Goal: Information Seeking & Learning: Learn about a topic

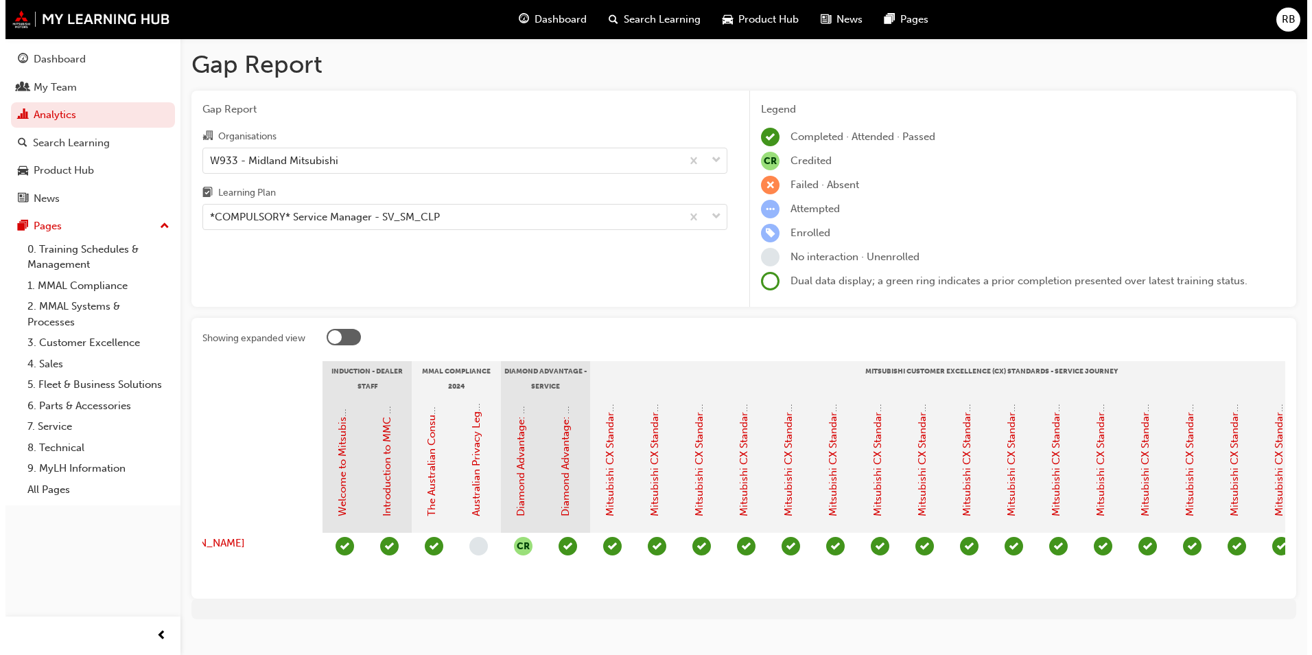
scroll to position [0, 44]
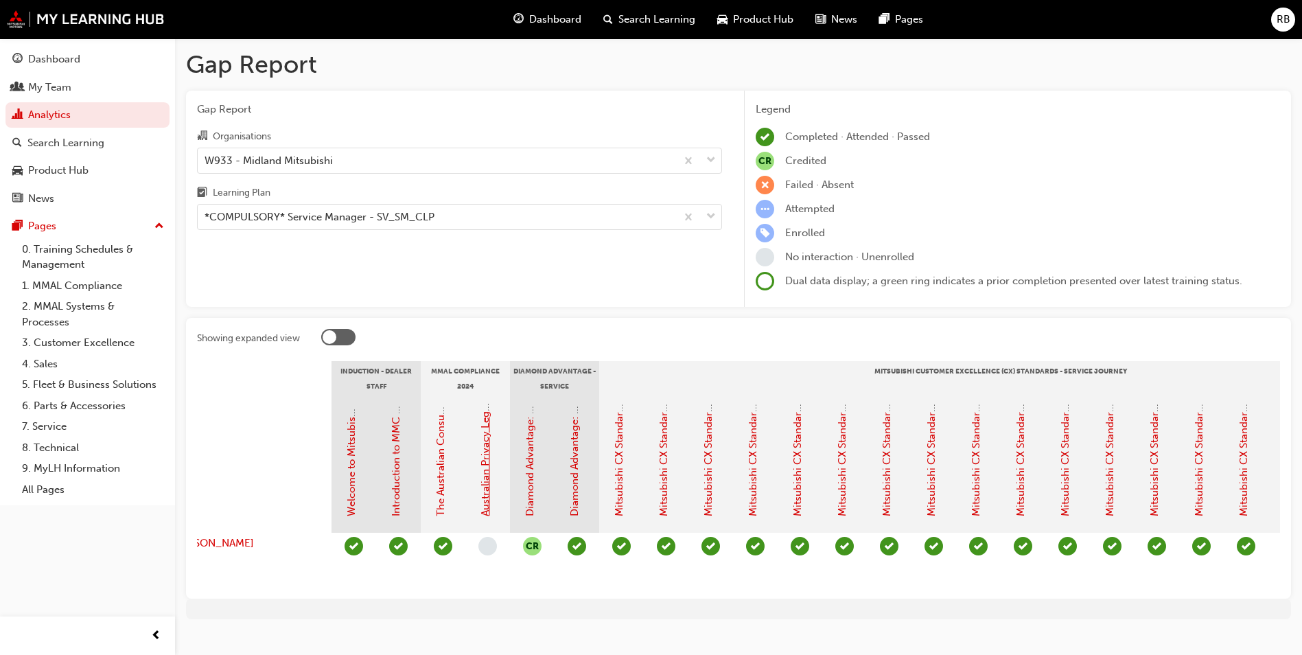
click at [484, 494] on link "Australian Privacy Legislation (MMAL Compliance - 2024)" at bounding box center [485, 379] width 12 height 274
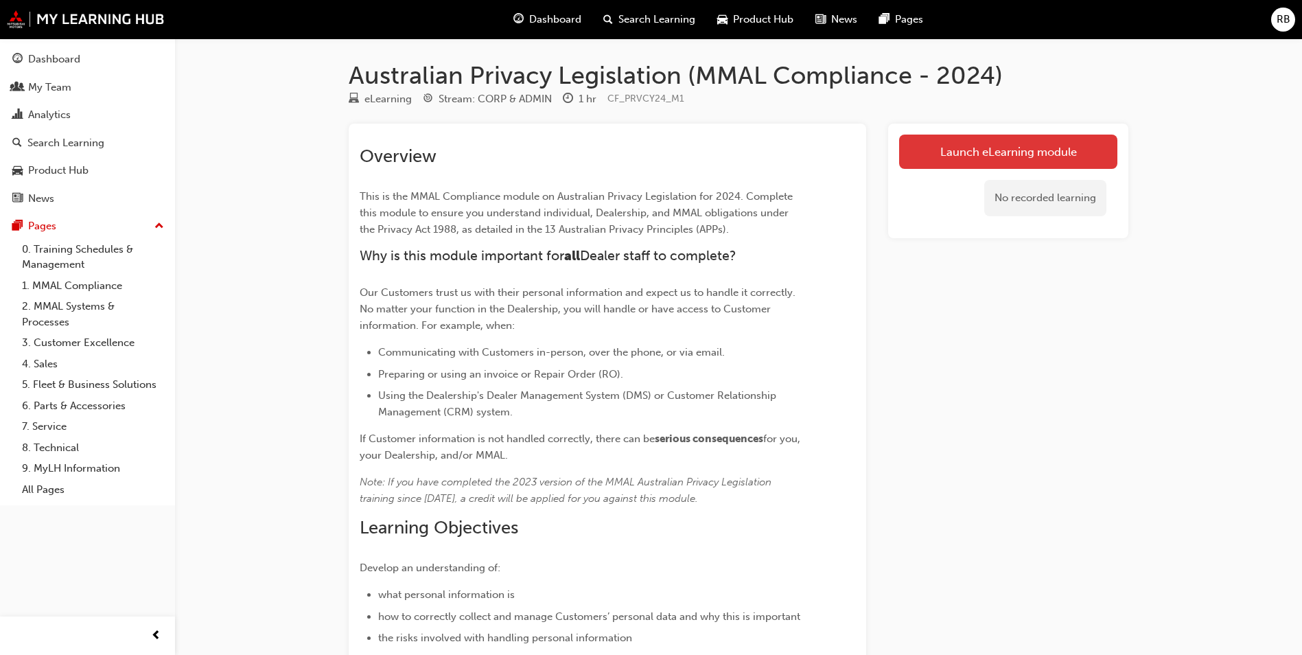
click at [949, 148] on link "Launch eLearning module" at bounding box center [1008, 152] width 218 height 34
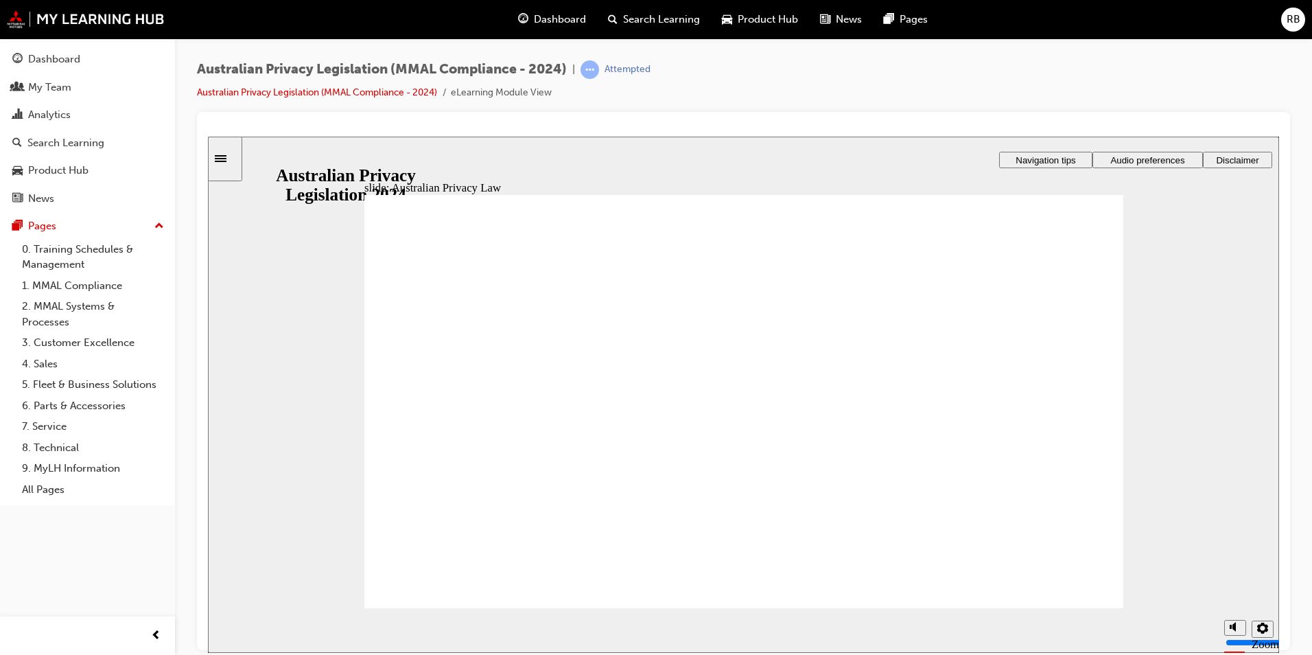
checkbox input "true"
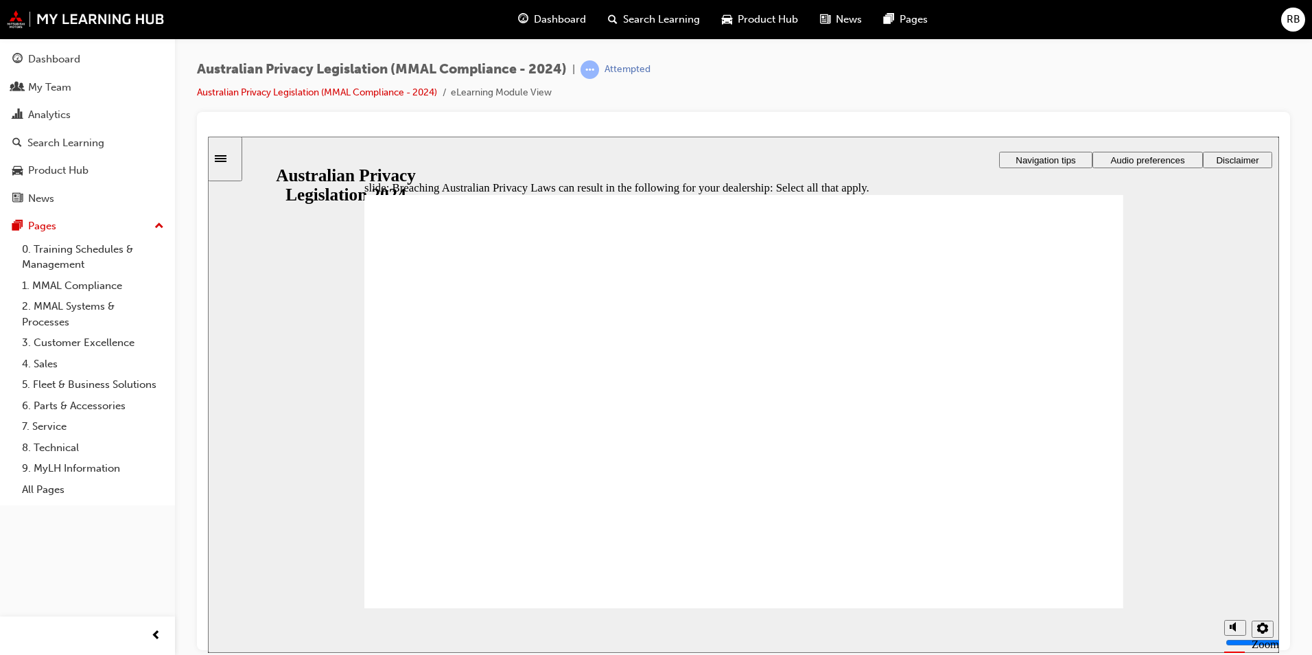
checkbox input "true"
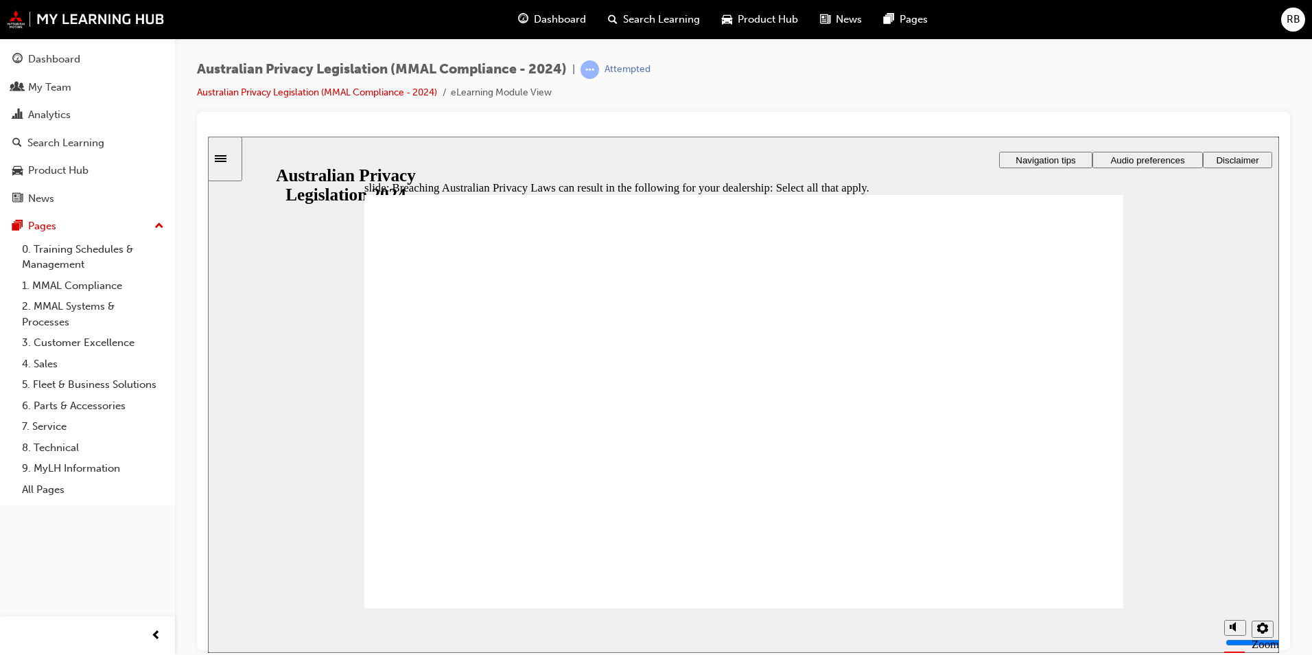
drag, startPoint x: 379, startPoint y: 275, endPoint x: 586, endPoint y: 277, distance: 207.3
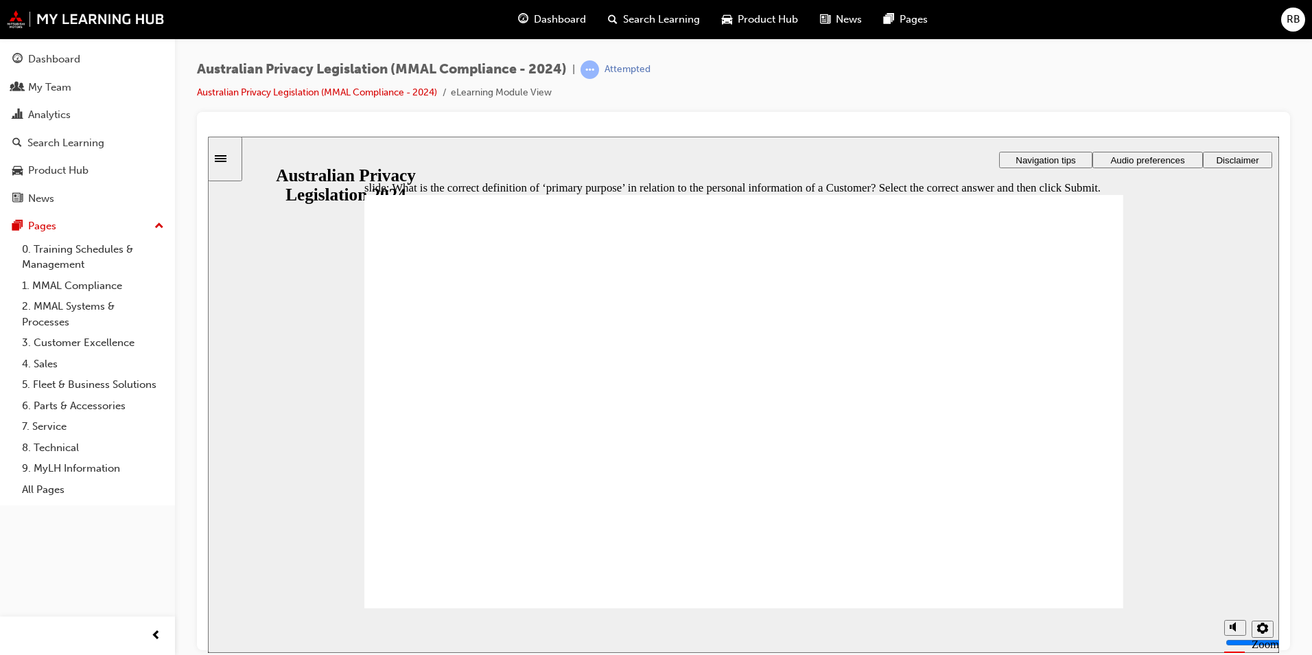
radio input "true"
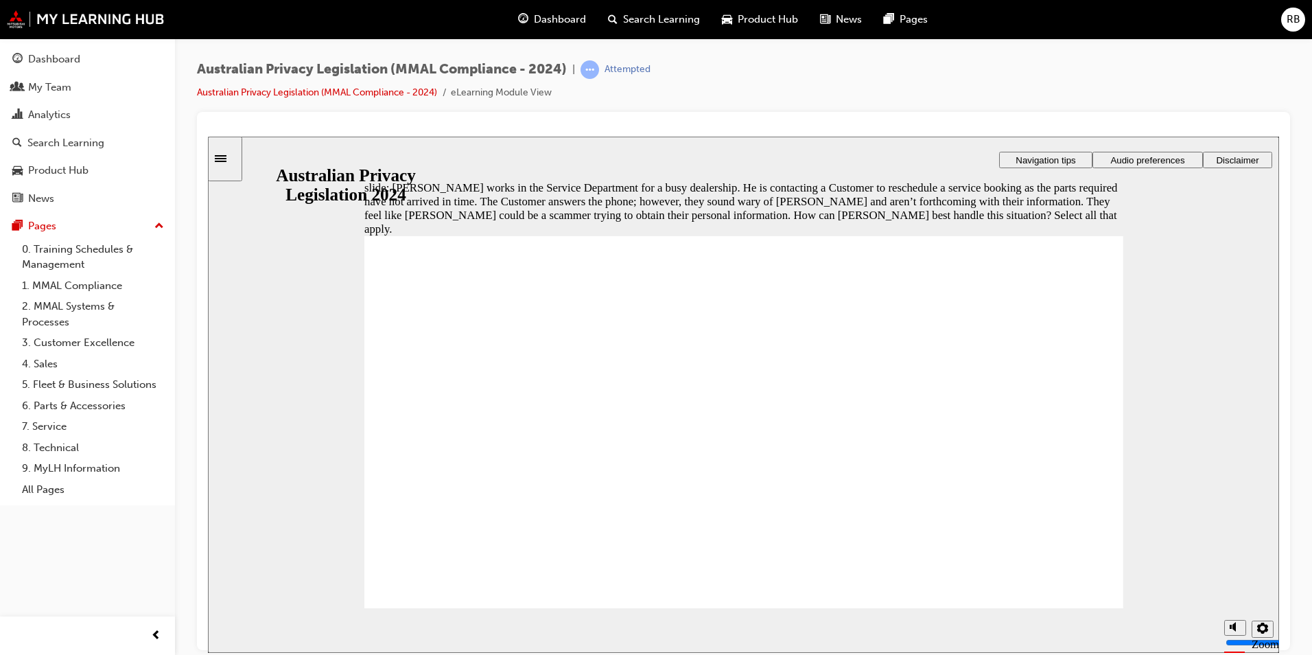
checkbox input "true"
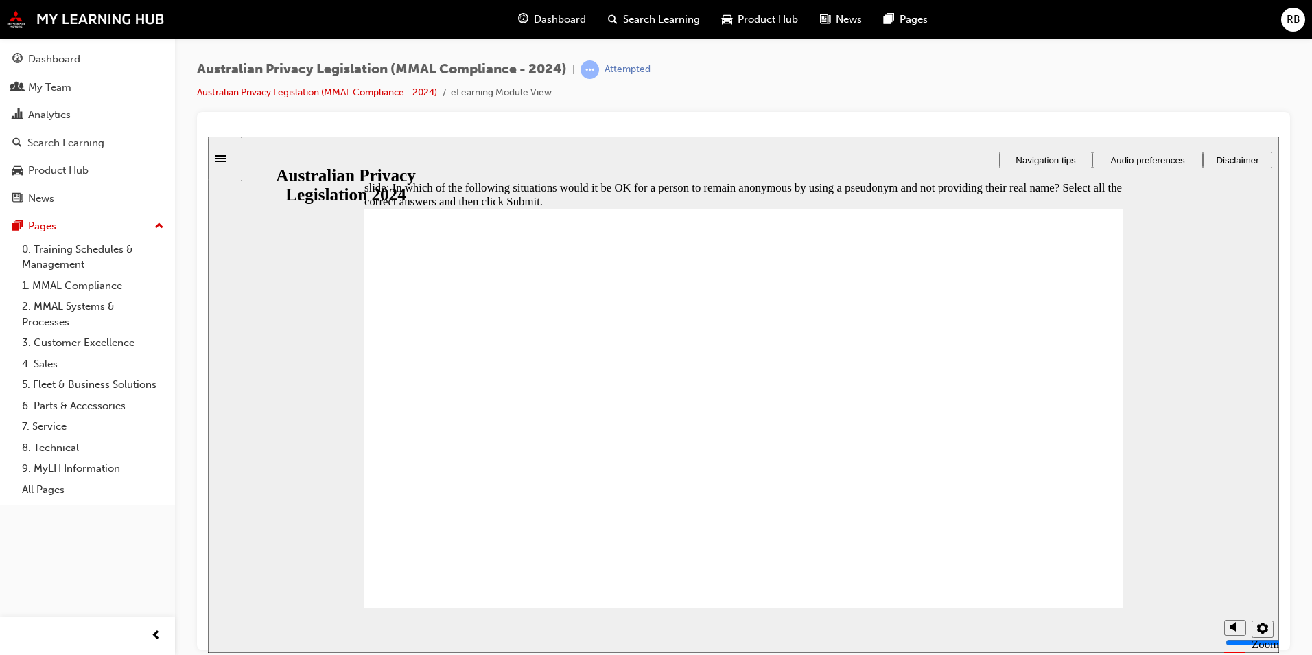
checkbox input "true"
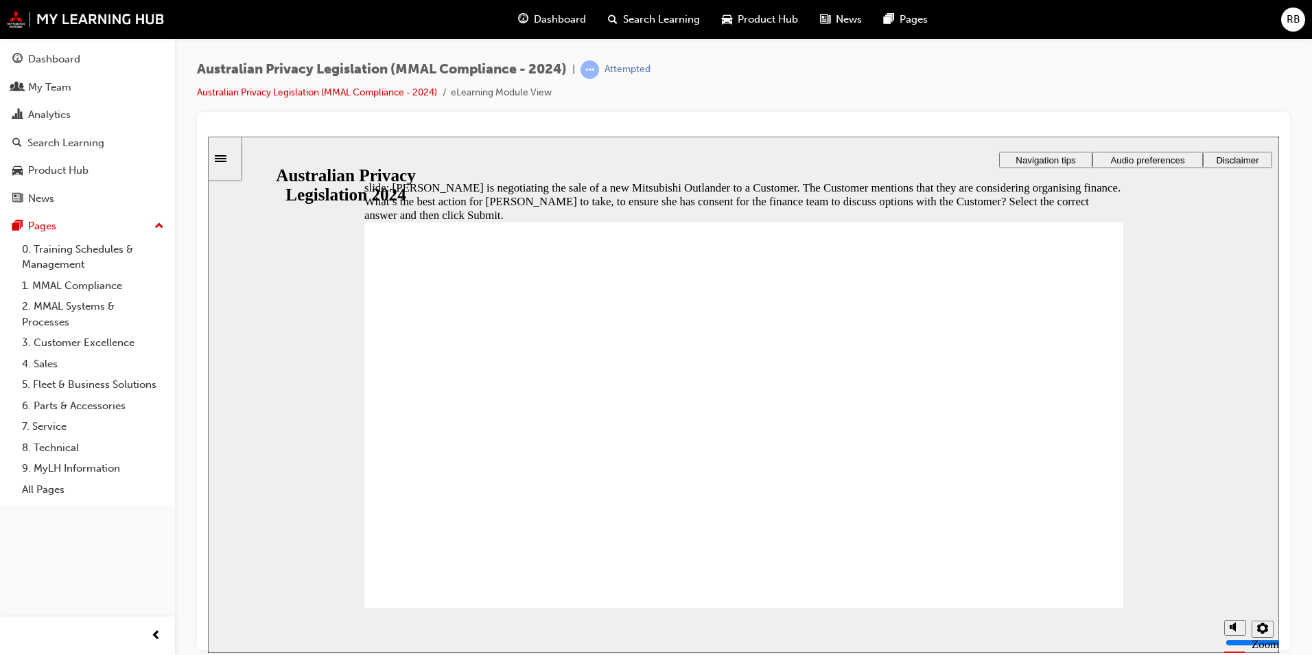
radio input "true"
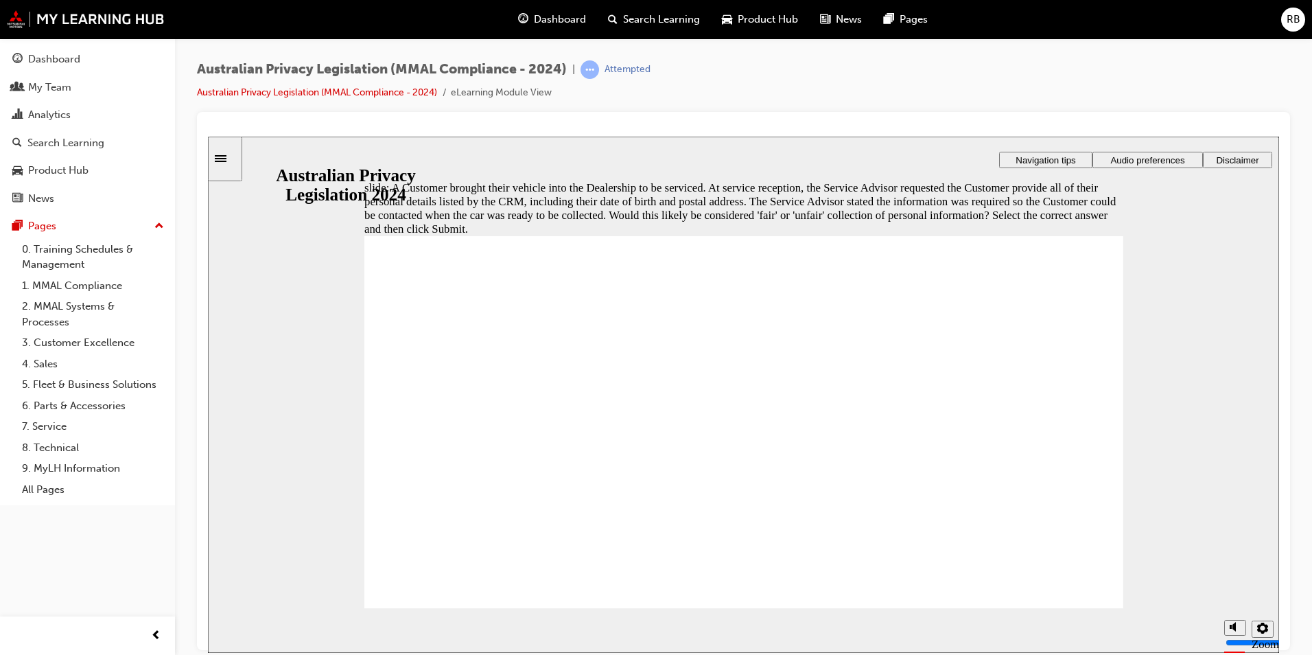
radio input "true"
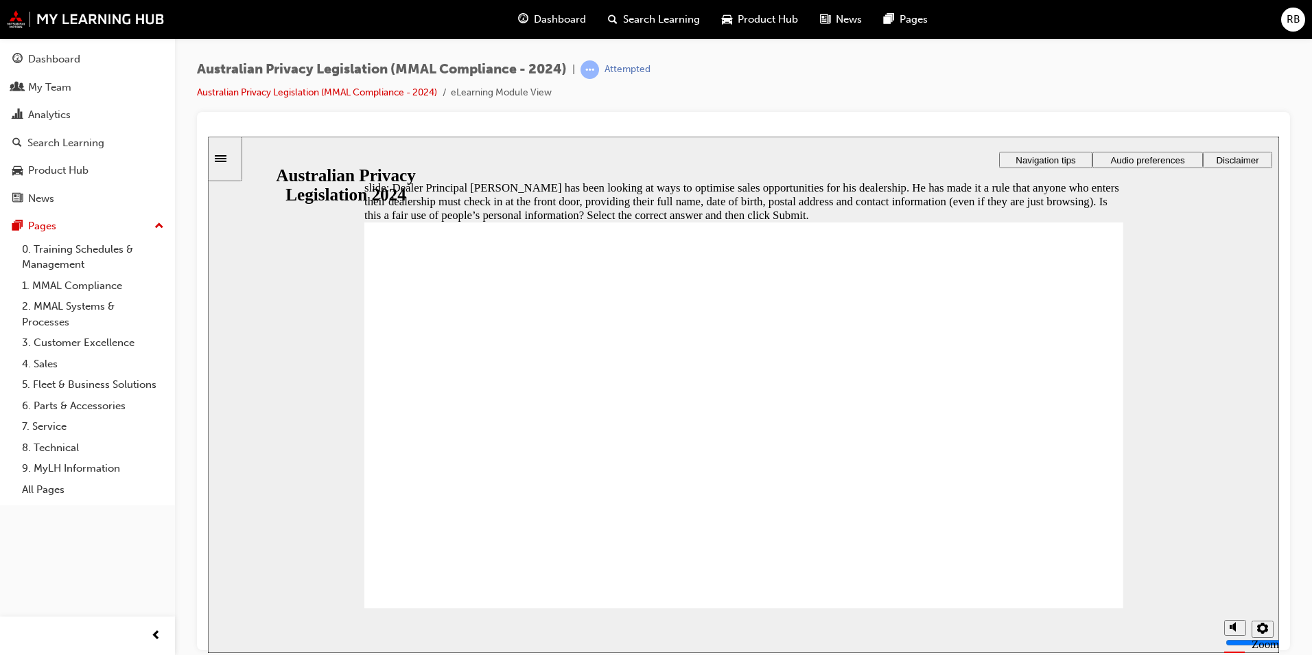
radio input "true"
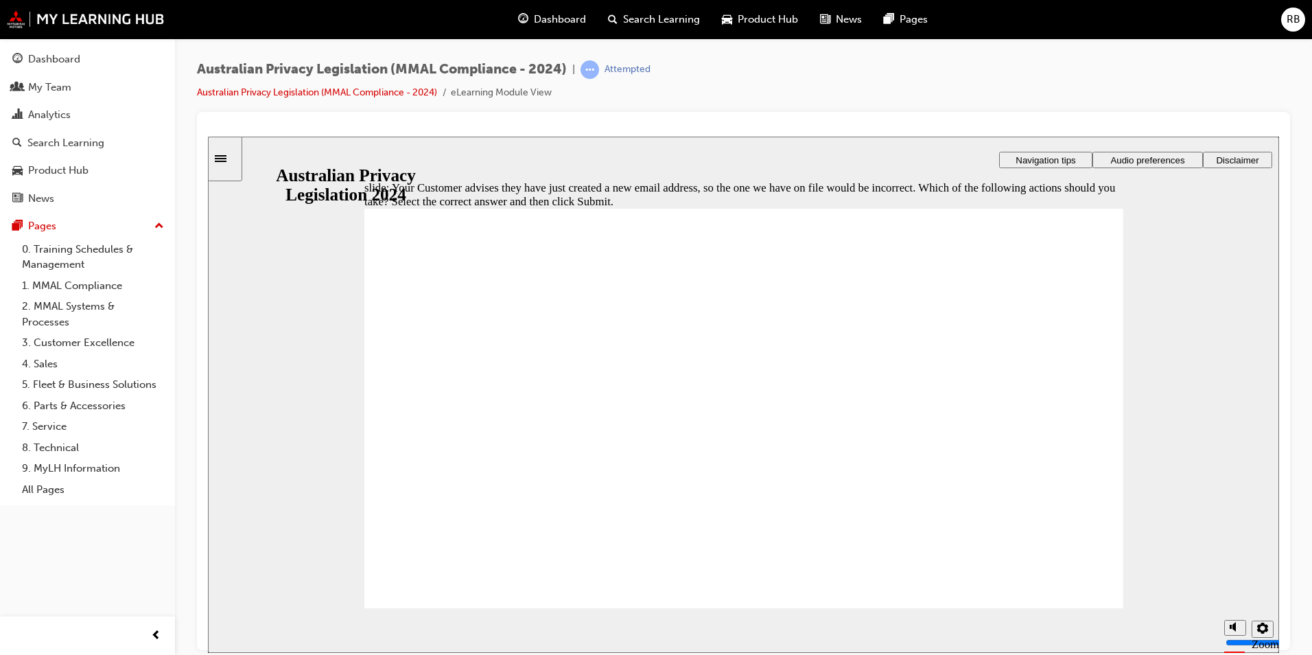
radio input "true"
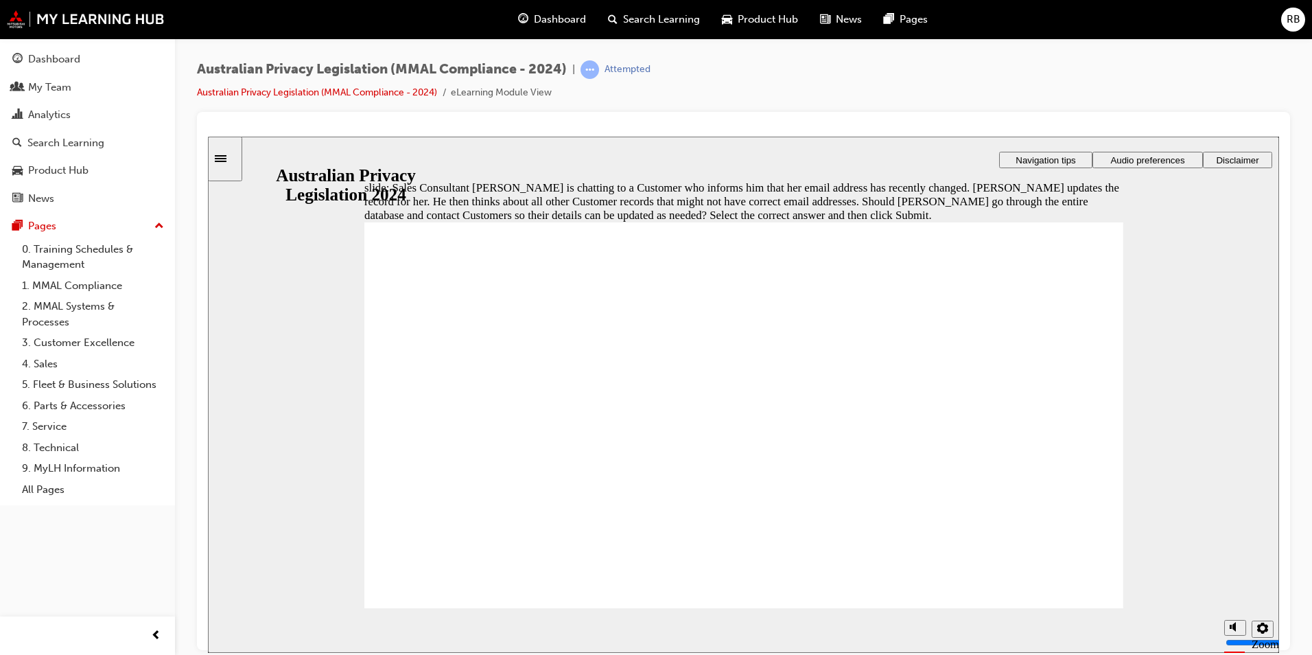
radio input "true"
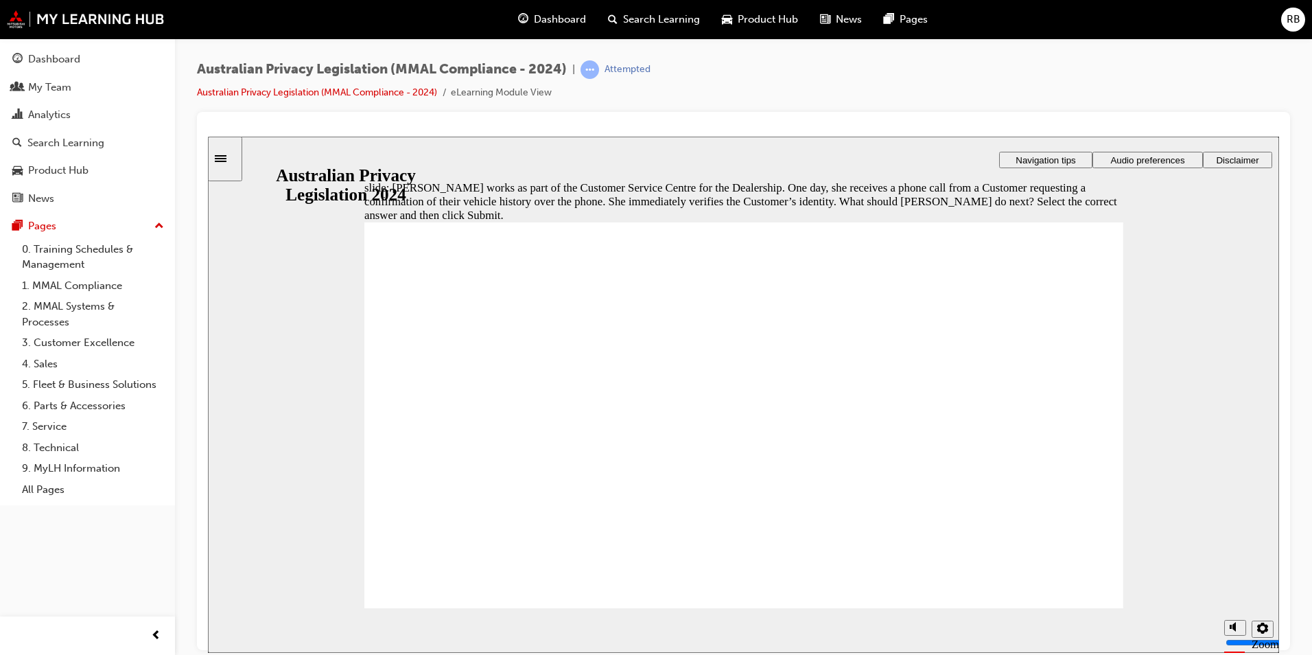
radio input "true"
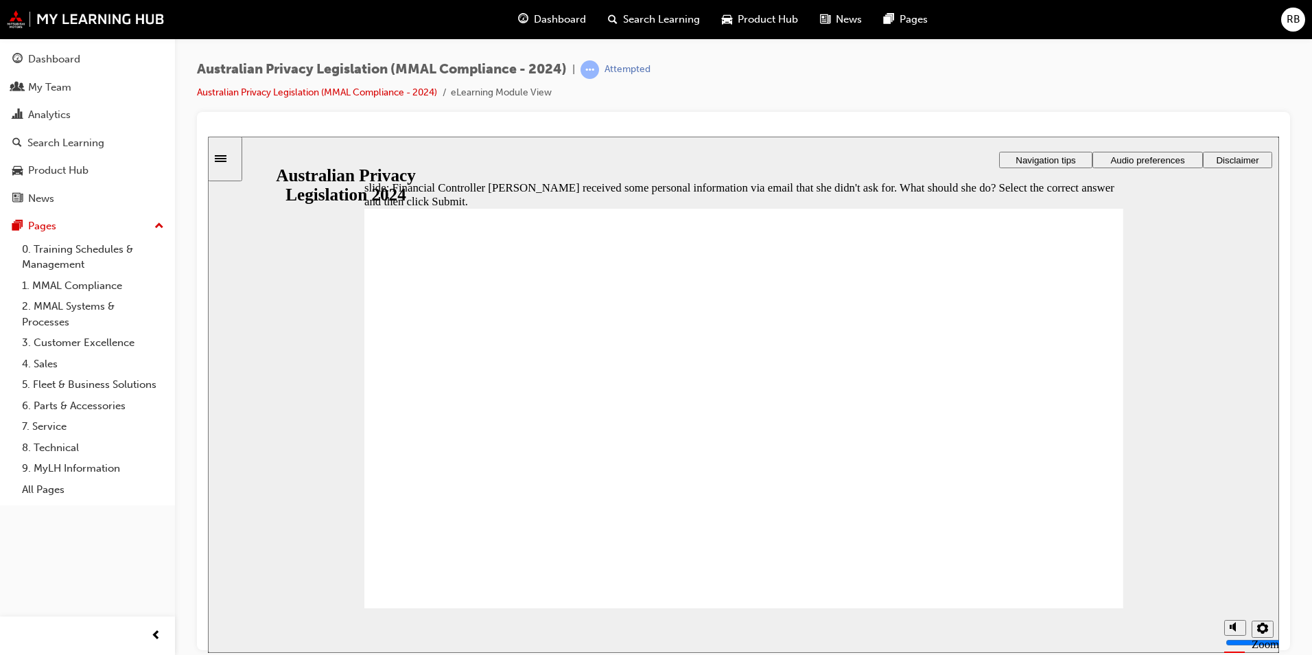
radio input "true"
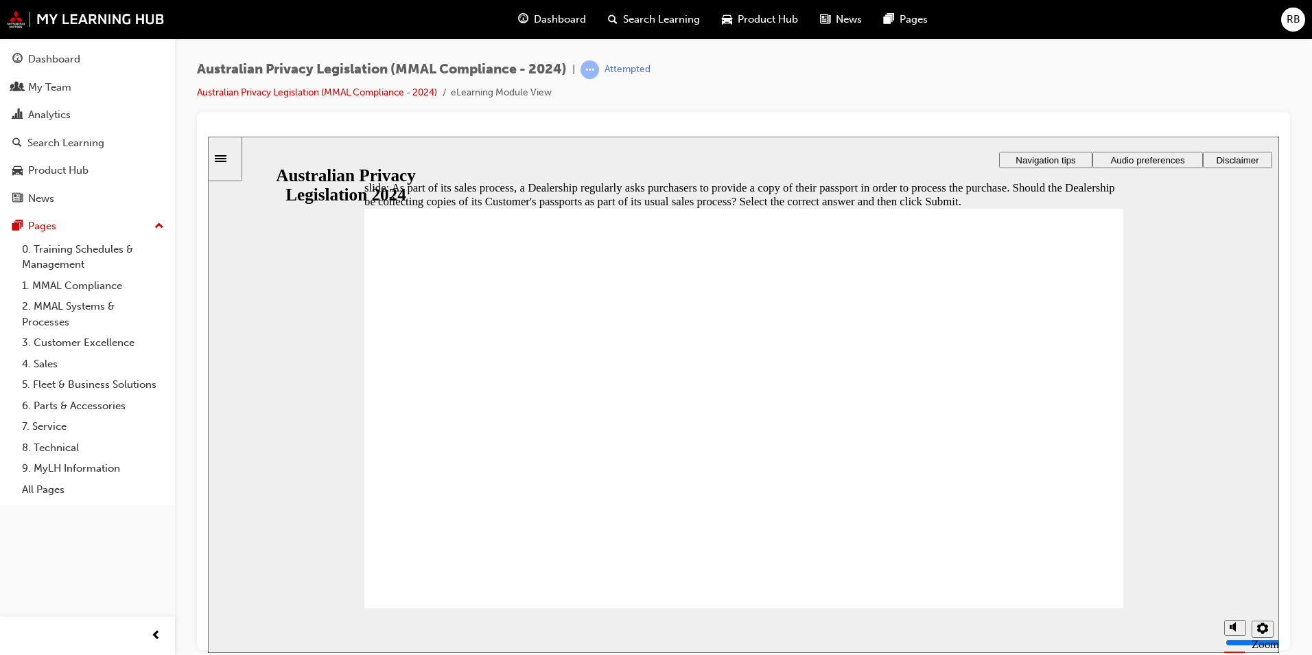
radio input "true"
radio input "false"
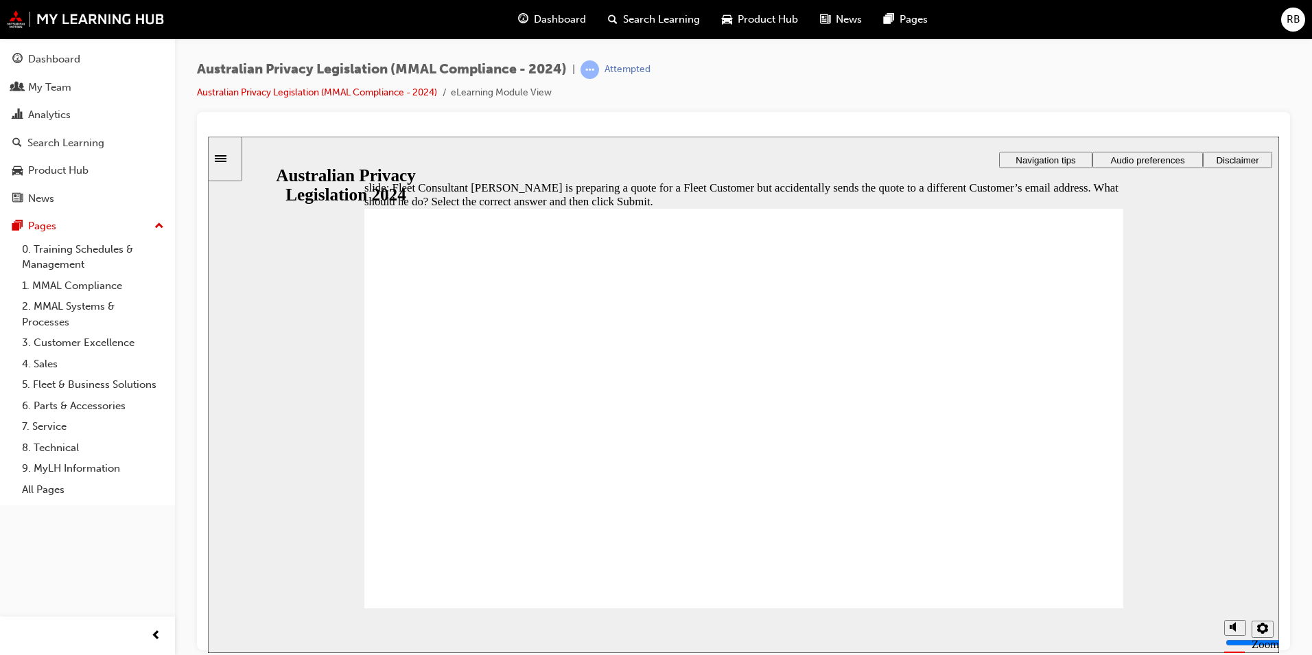
radio input "true"
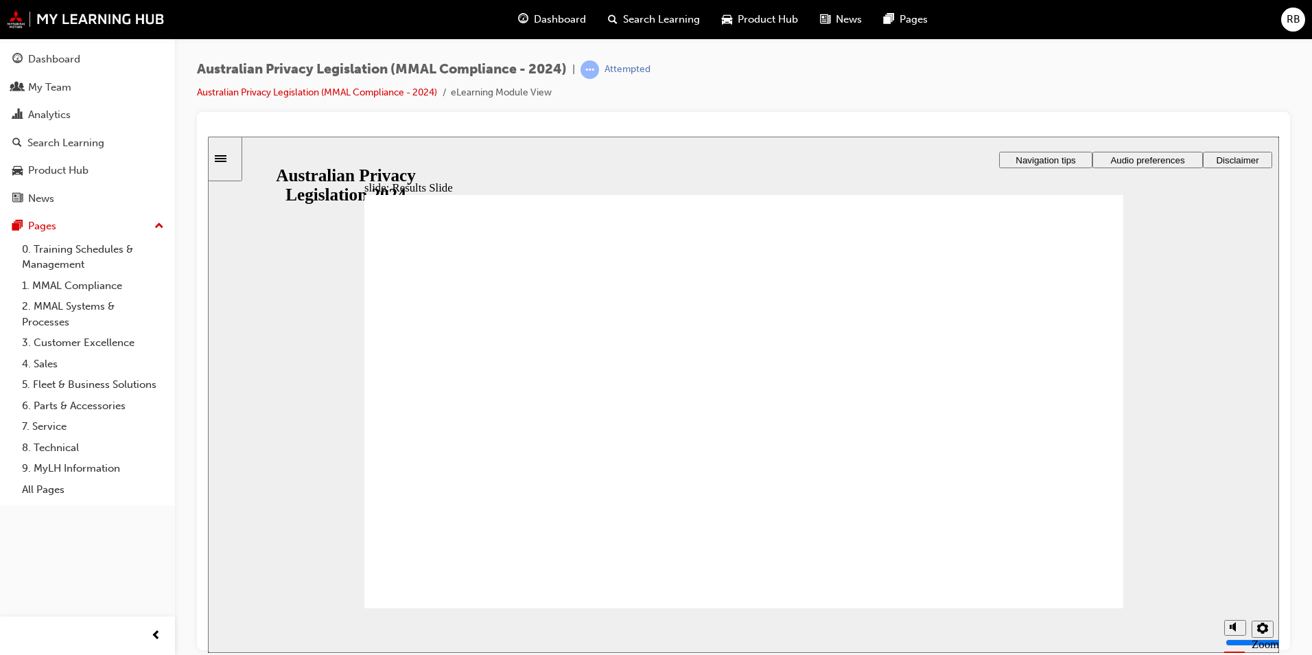
checkbox input "true"
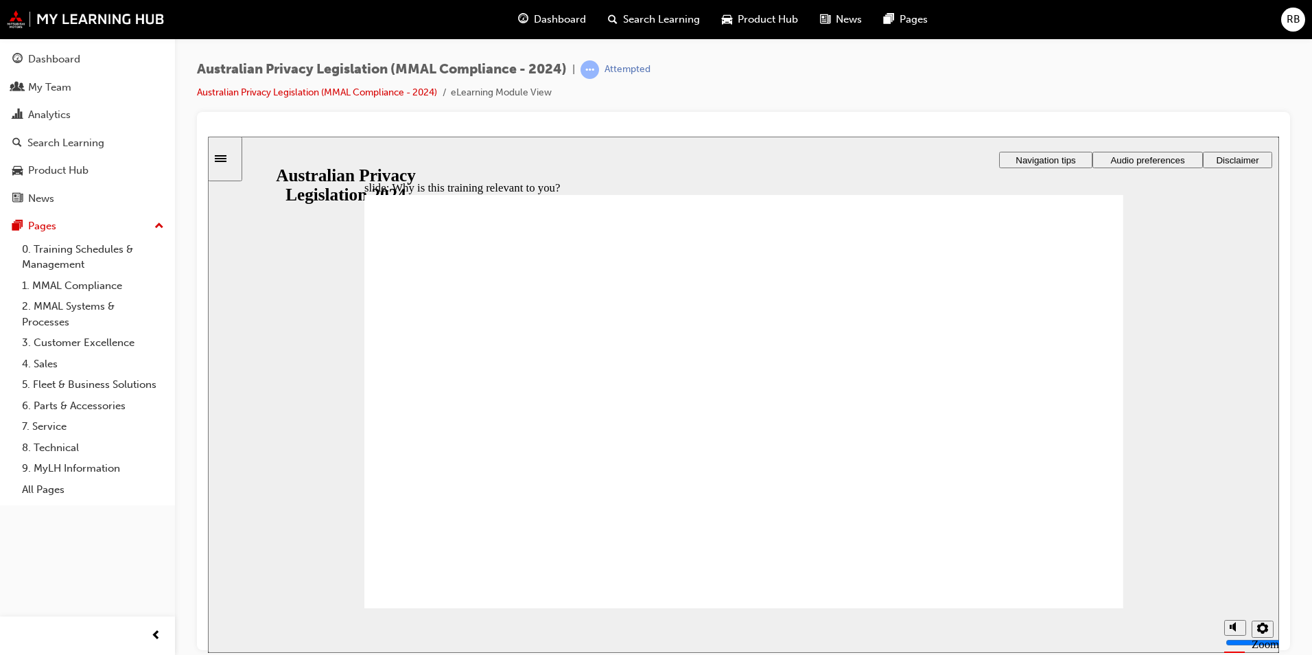
checkbox input "true"
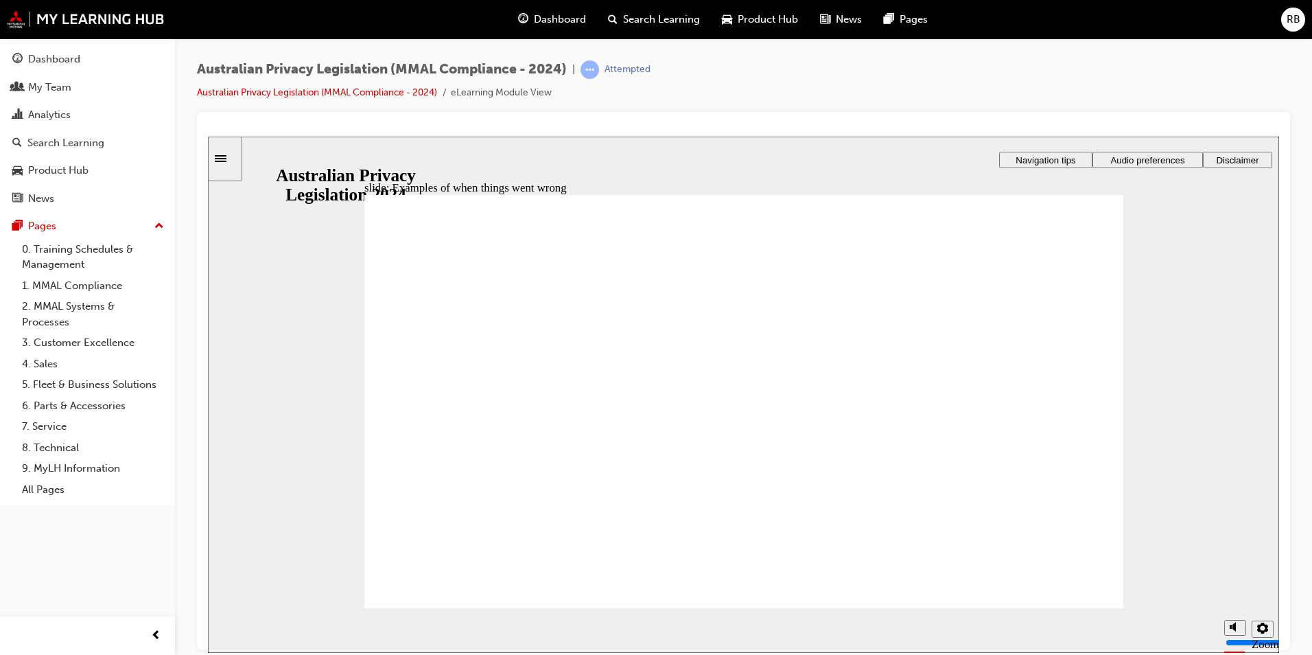
radio input "true"
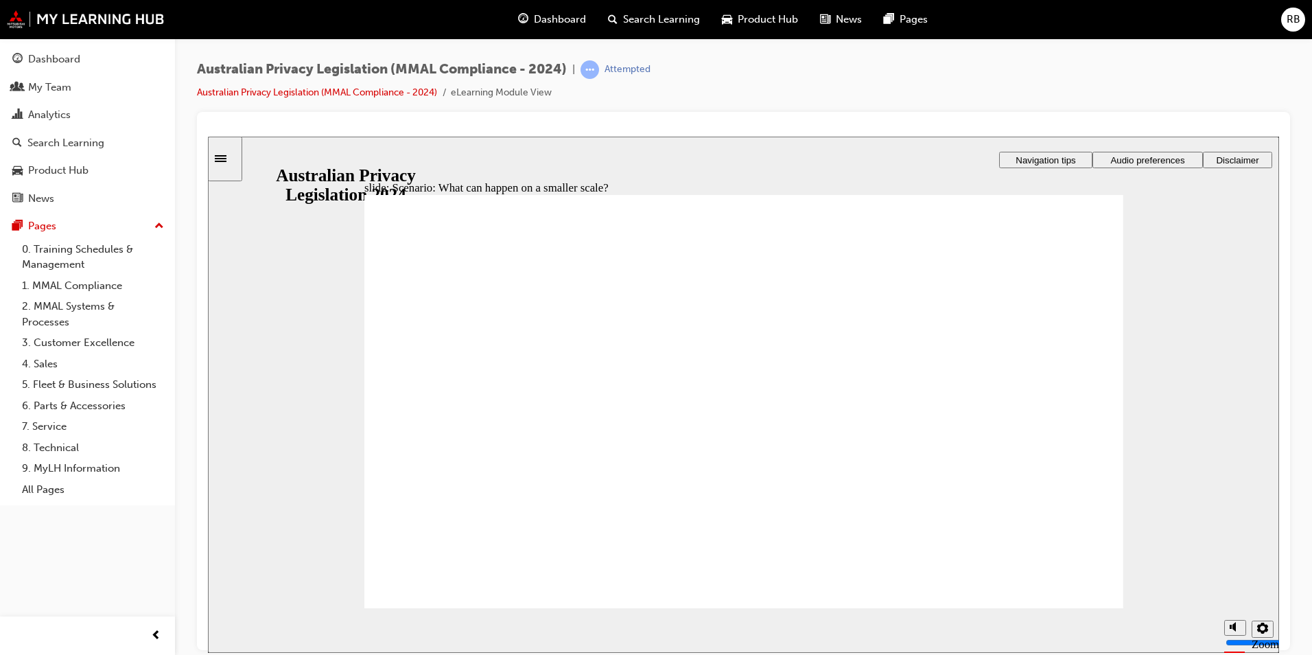
radio input "true"
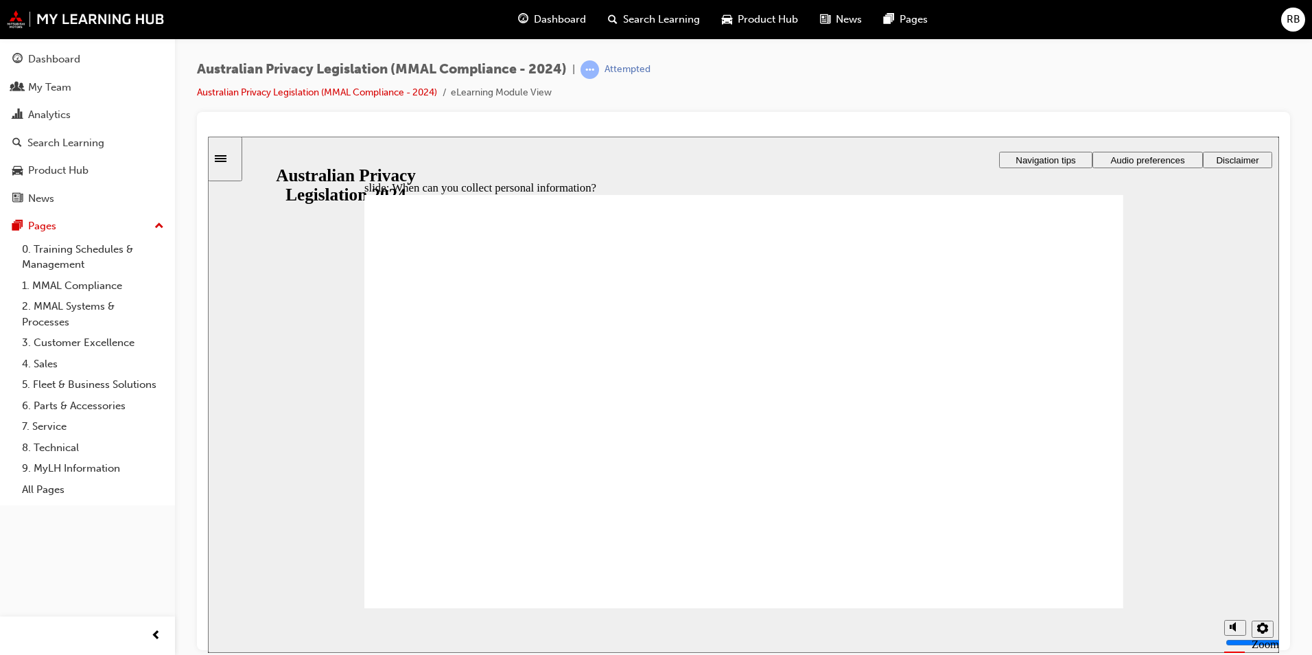
drag, startPoint x: 738, startPoint y: 383, endPoint x: 946, endPoint y: 476, distance: 227.0
drag, startPoint x: 777, startPoint y: 342, endPoint x: 574, endPoint y: 430, distance: 220.7
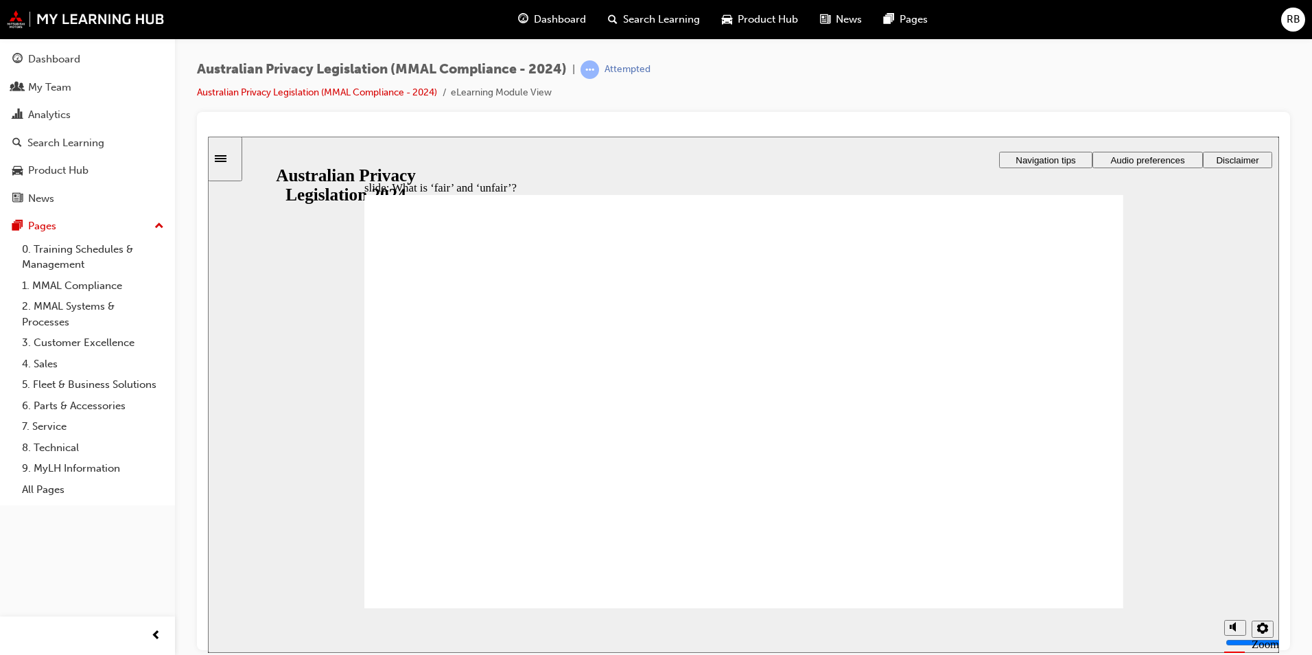
drag, startPoint x: 745, startPoint y: 377, endPoint x: 962, endPoint y: 480, distance: 240.4
drag, startPoint x: 718, startPoint y: 360, endPoint x: 517, endPoint y: 453, distance: 220.8
drag, startPoint x: 530, startPoint y: 447, endPoint x: 937, endPoint y: 451, distance: 407.0
drag, startPoint x: 764, startPoint y: 382, endPoint x: 592, endPoint y: 467, distance: 192.1
drag, startPoint x: 738, startPoint y: 371, endPoint x: 516, endPoint y: 466, distance: 241.7
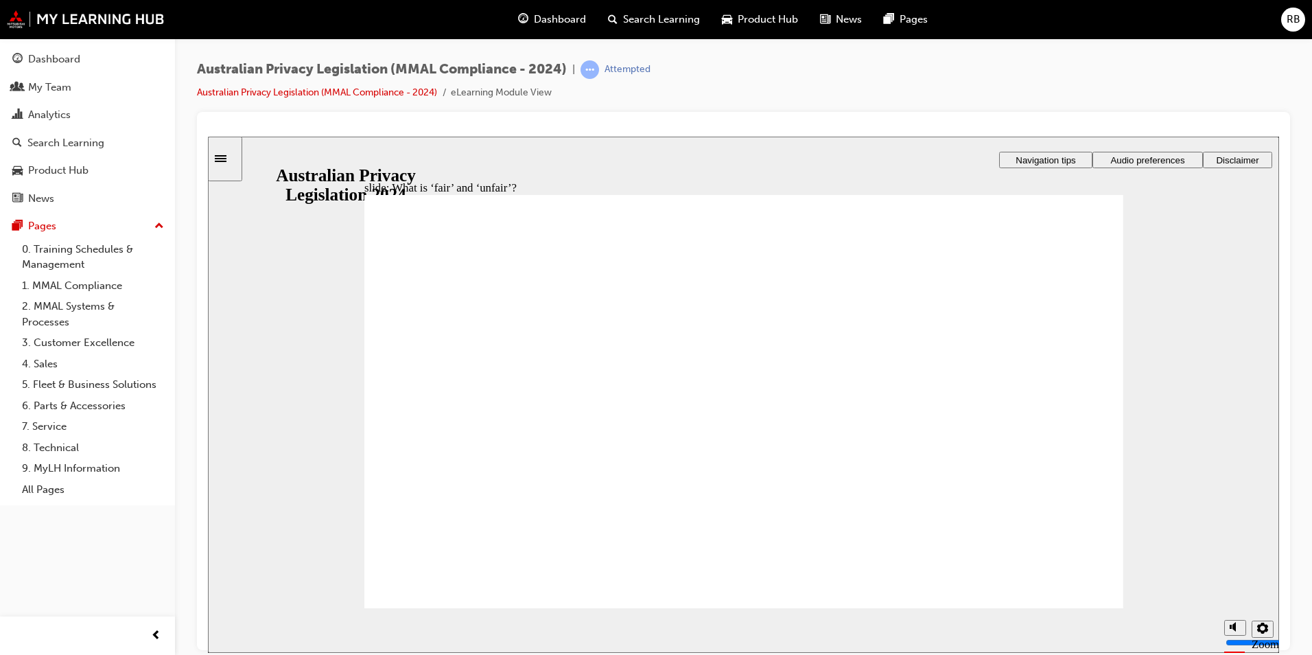
drag, startPoint x: 779, startPoint y: 386, endPoint x: 999, endPoint y: 485, distance: 240.6
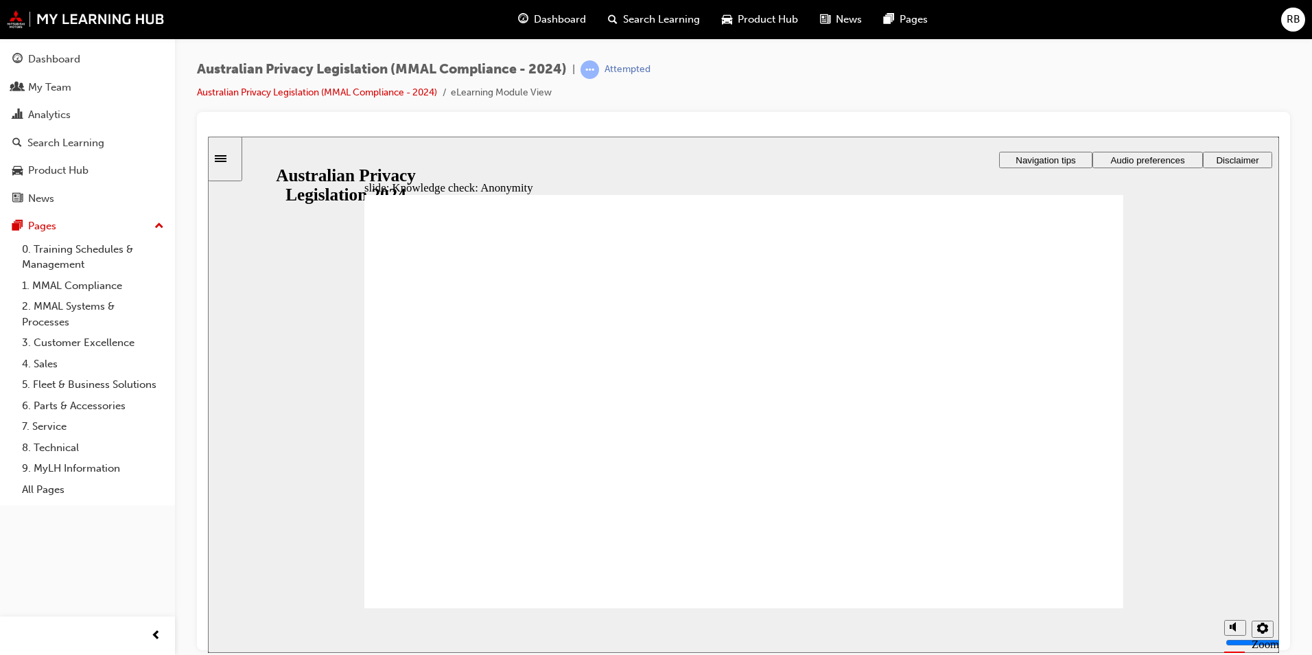
checkbox input "true"
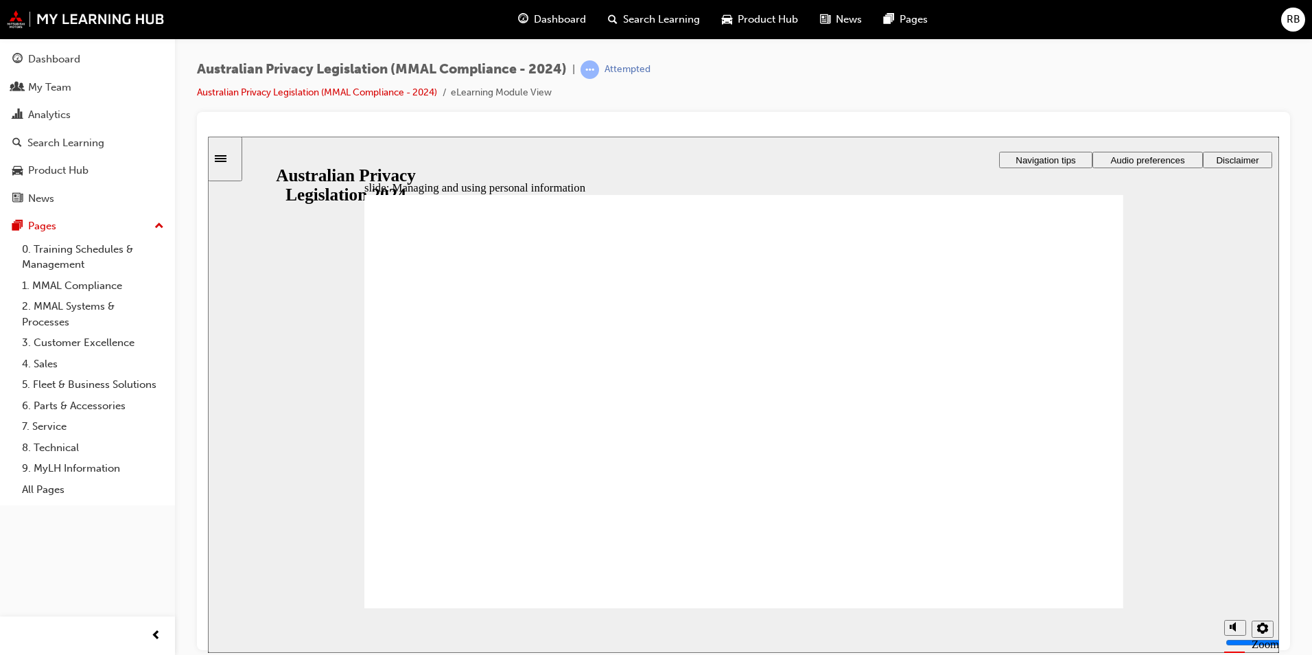
checkbox input "true"
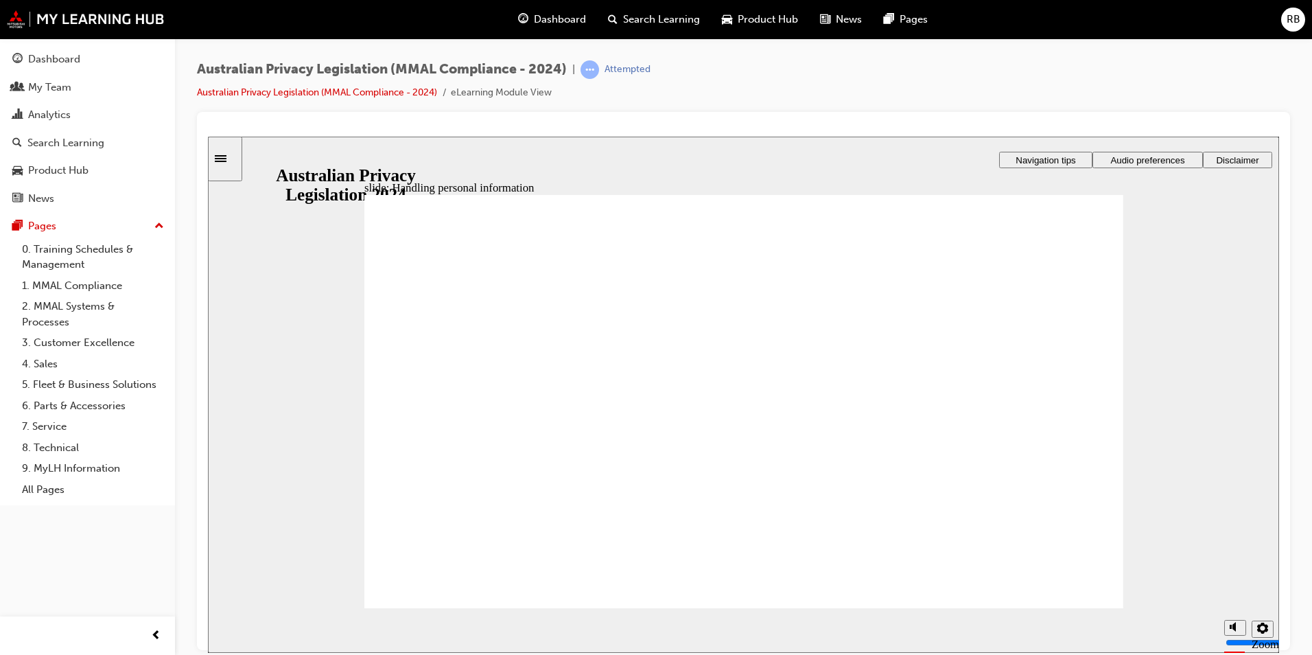
checkbox input "true"
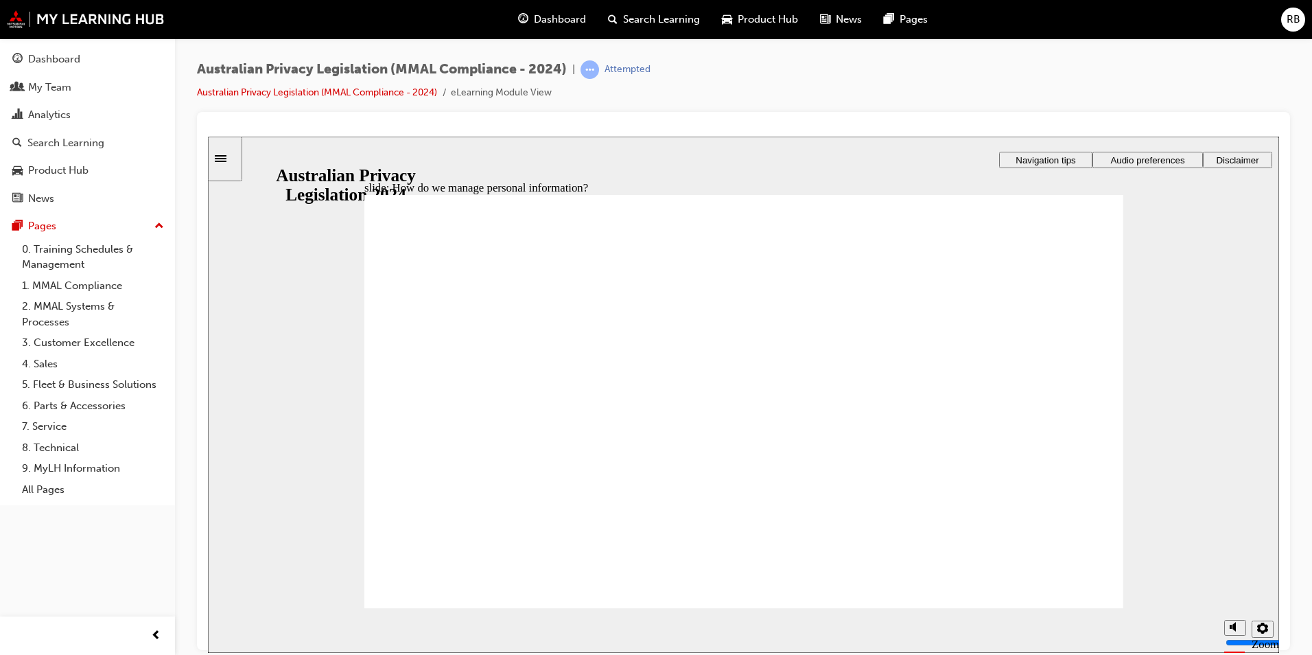
drag, startPoint x: 684, startPoint y: 433, endPoint x: 707, endPoint y: 432, distance: 23.3
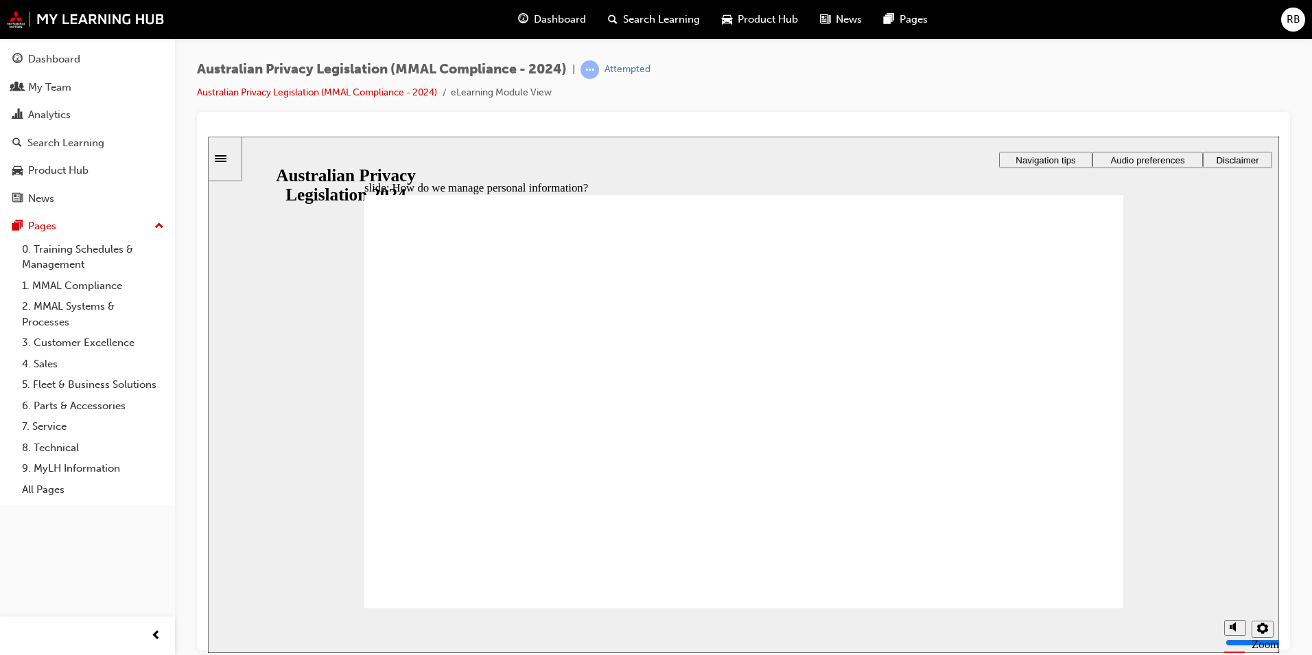
drag, startPoint x: 671, startPoint y: 443, endPoint x: 694, endPoint y: 443, distance: 22.6
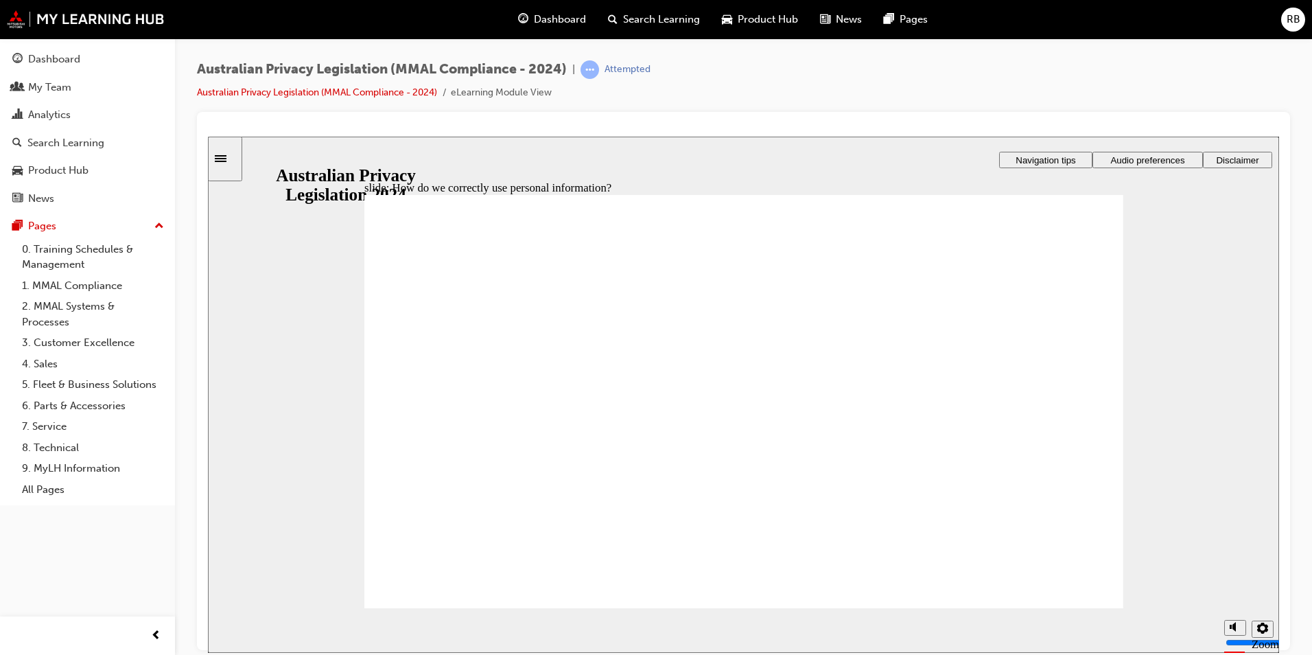
drag, startPoint x: 926, startPoint y: 304, endPoint x: 927, endPoint y: 313, distance: 9.0
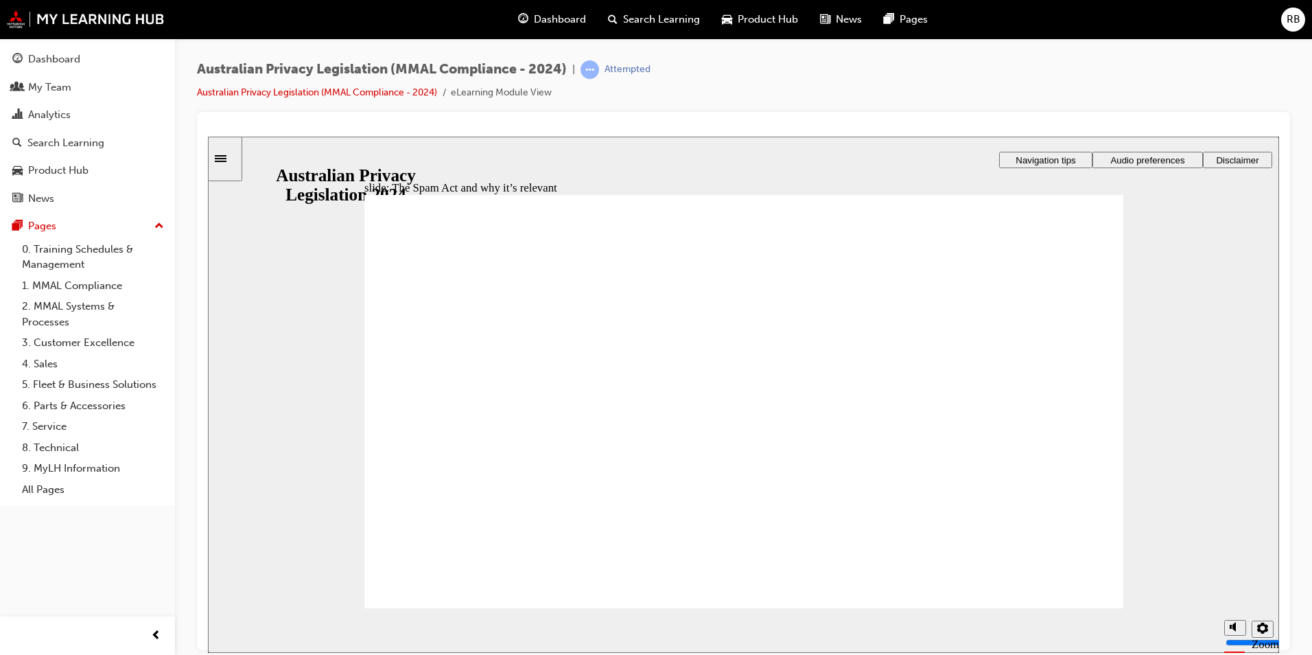
radio input "true"
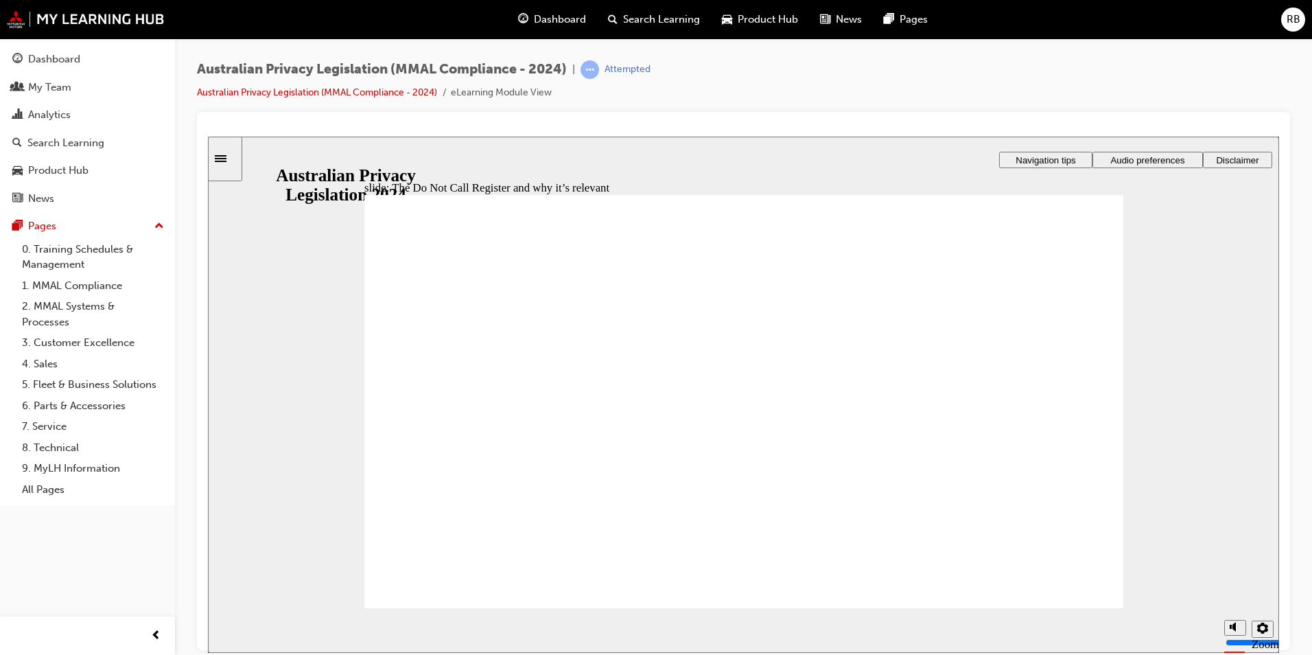
radio input "true"
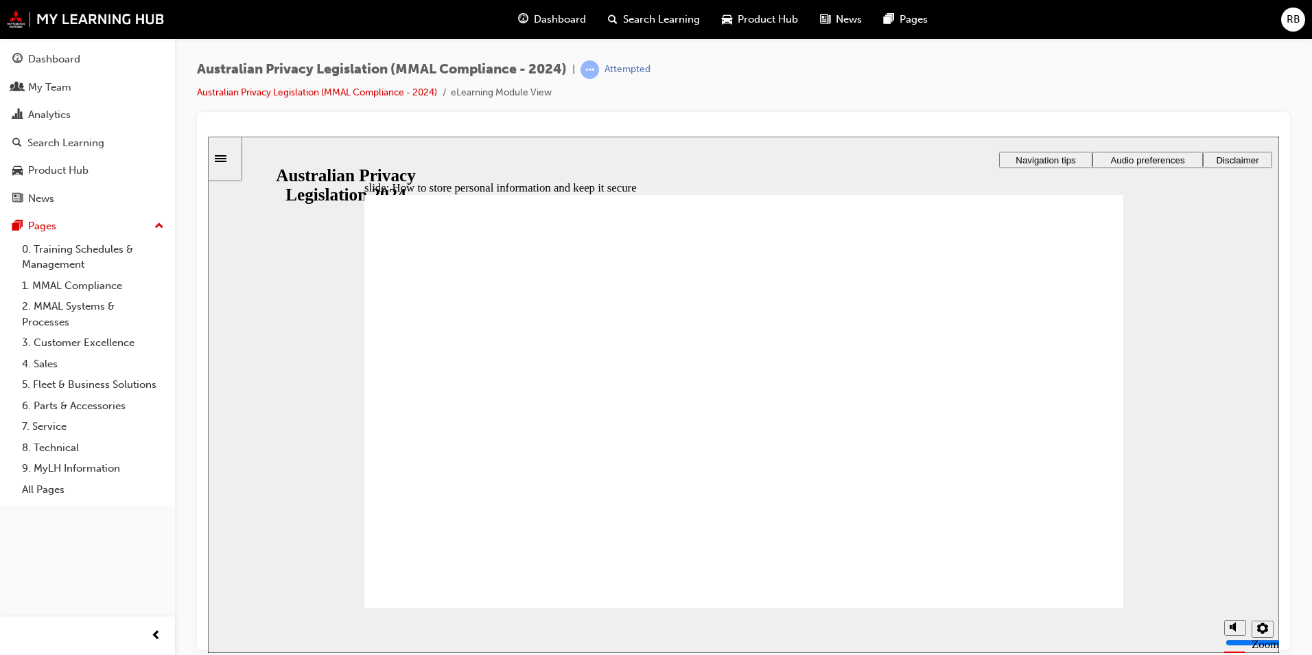
radio input "true"
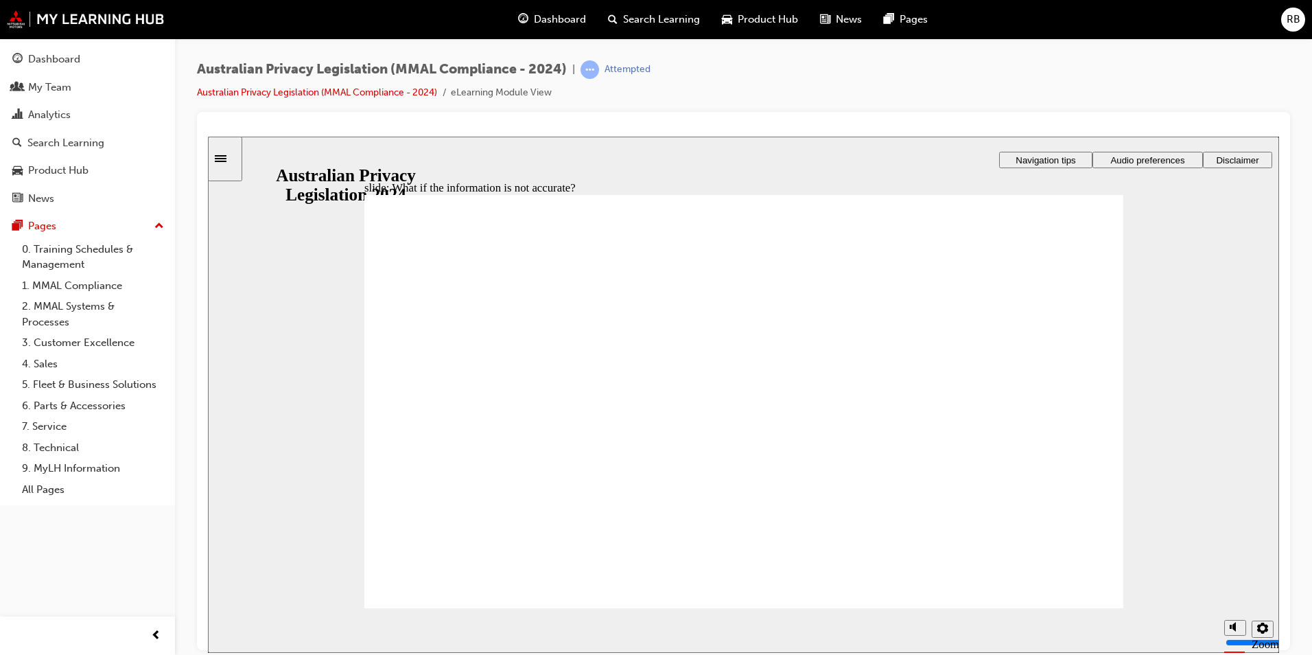
drag, startPoint x: 965, startPoint y: 371, endPoint x: 966, endPoint y: 359, distance: 12.4
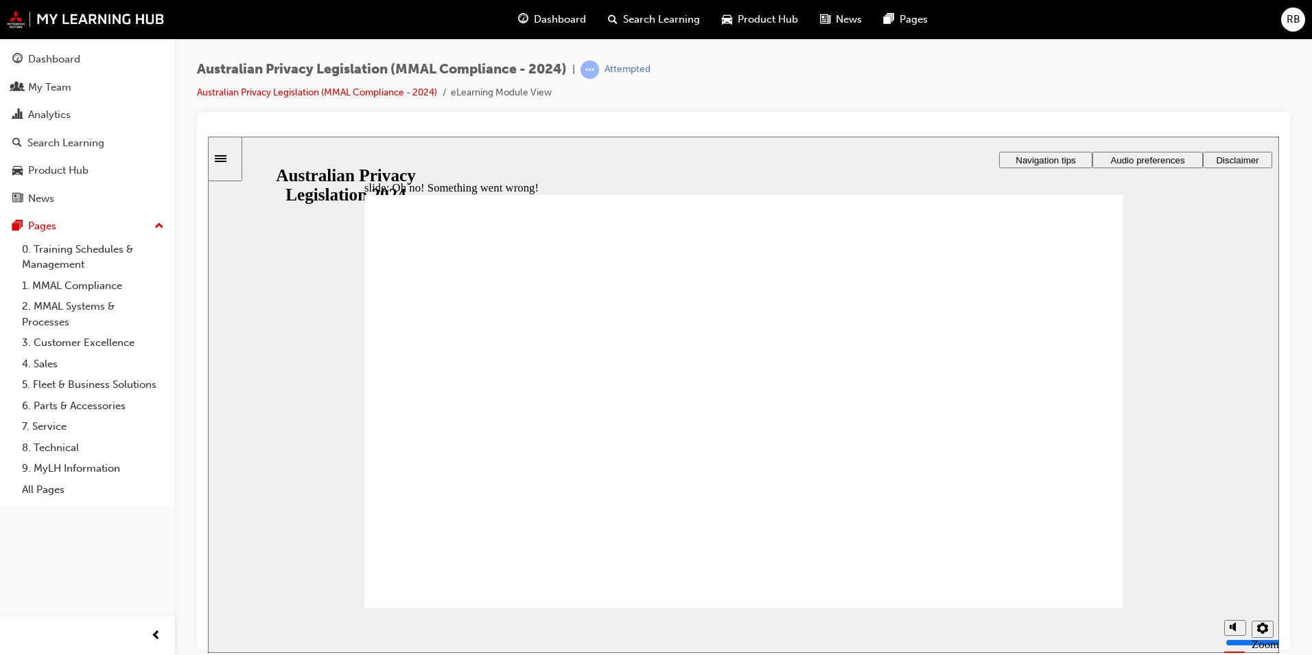
radio input "true"
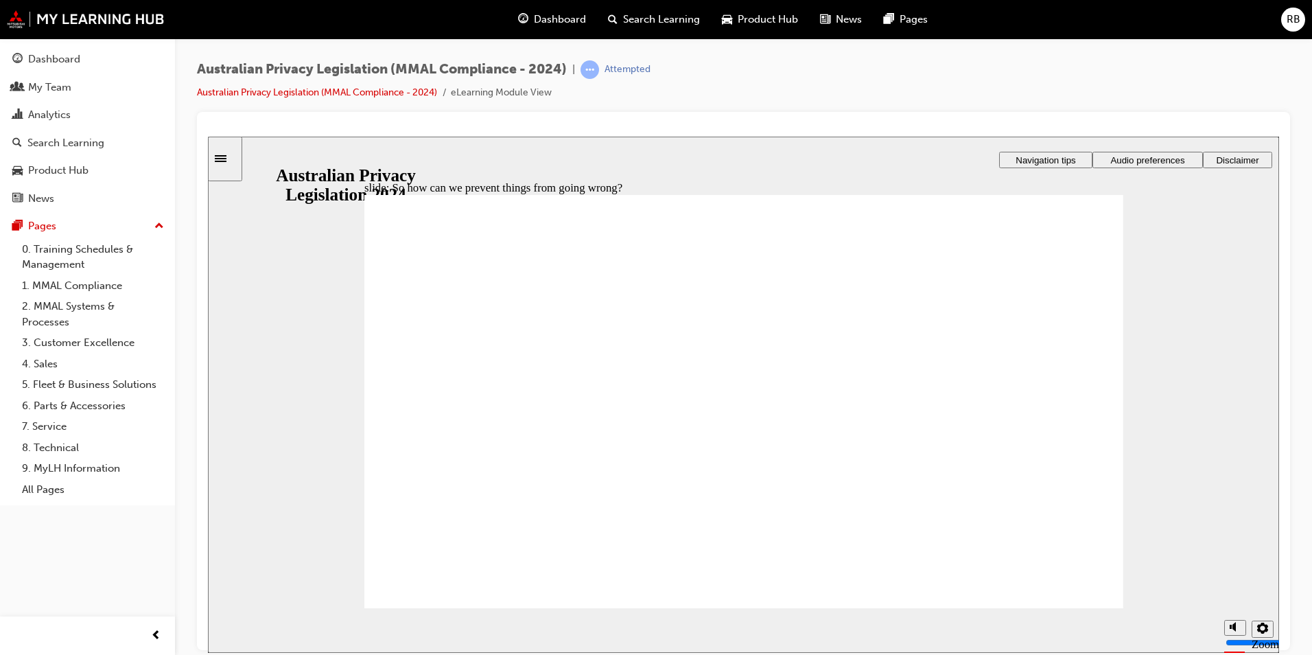
radio input "true"
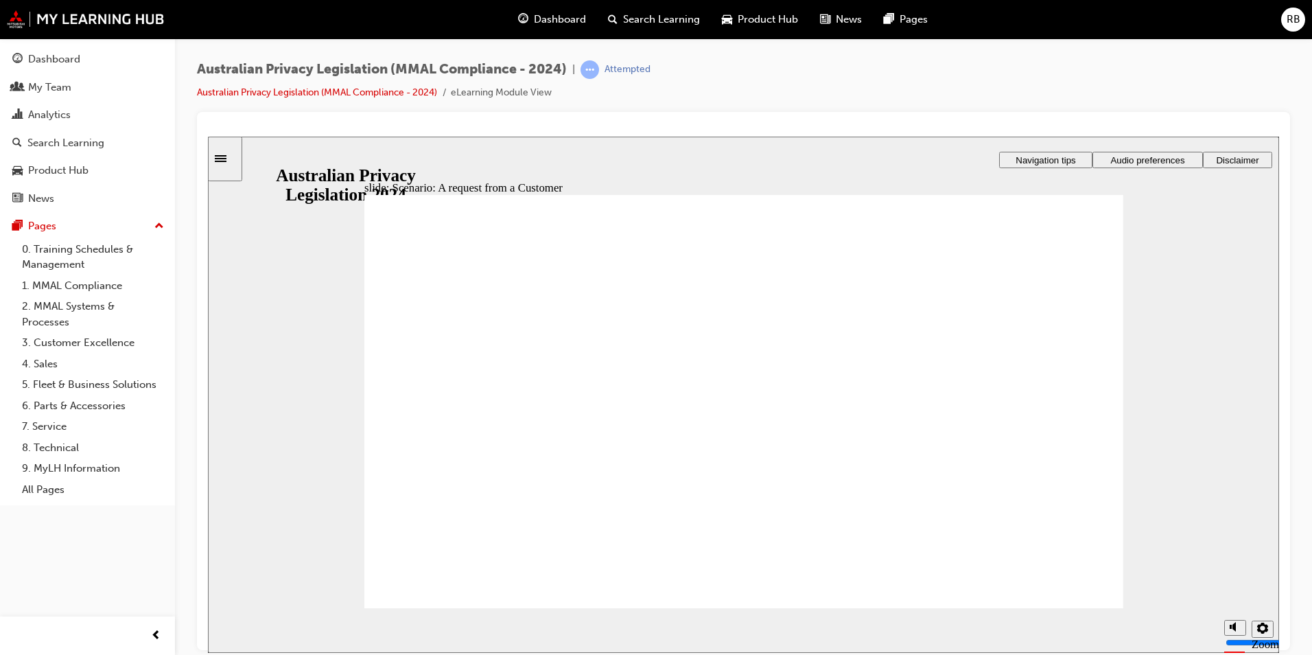
radio input "true"
